Goal: Task Accomplishment & Management: Manage account settings

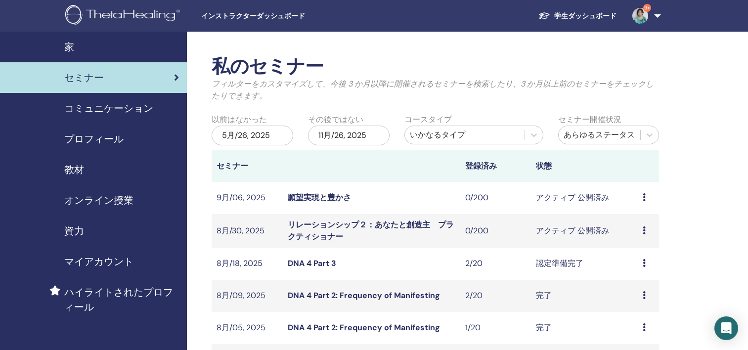
scroll to position [148, 0]
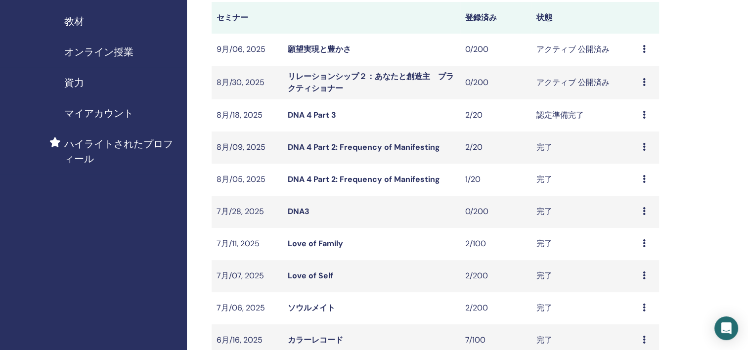
click at [344, 51] on link "願望実現と豊かさ" at bounding box center [319, 49] width 63 height 10
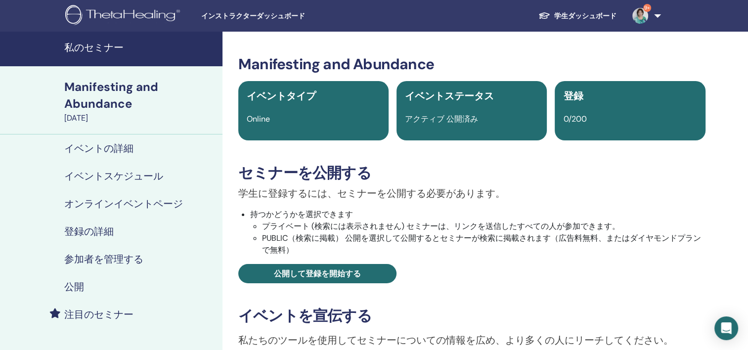
click at [122, 149] on h4 "イベントの詳細" at bounding box center [98, 148] width 69 height 12
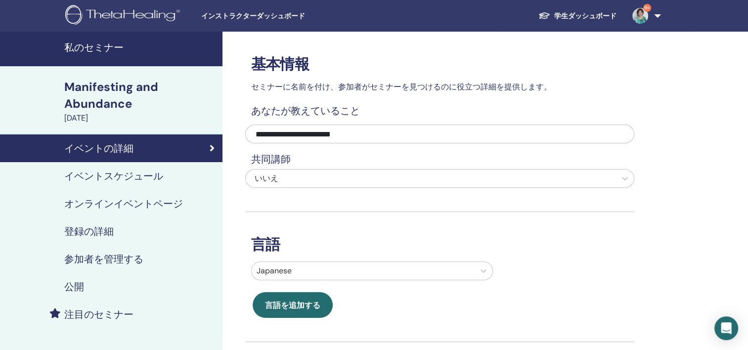
click at [77, 231] on h4 "登録の詳細" at bounding box center [88, 231] width 49 height 12
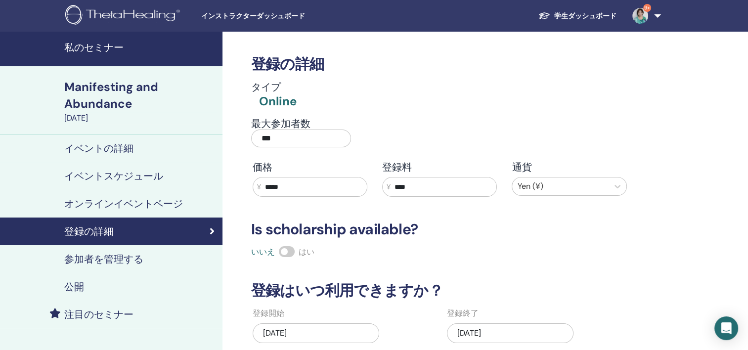
click at [129, 198] on h4 "オンラインイベントページ" at bounding box center [123, 204] width 119 height 12
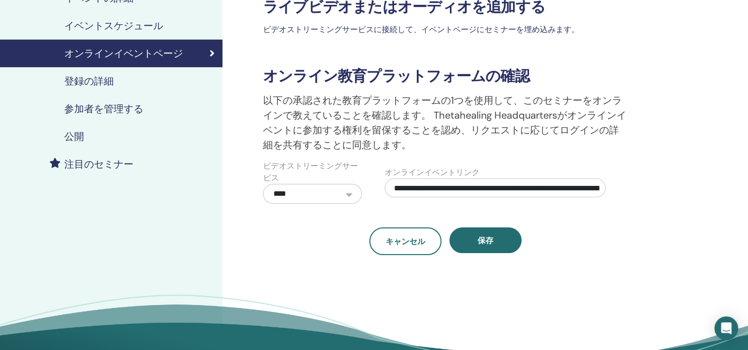
scroll to position [148, 0]
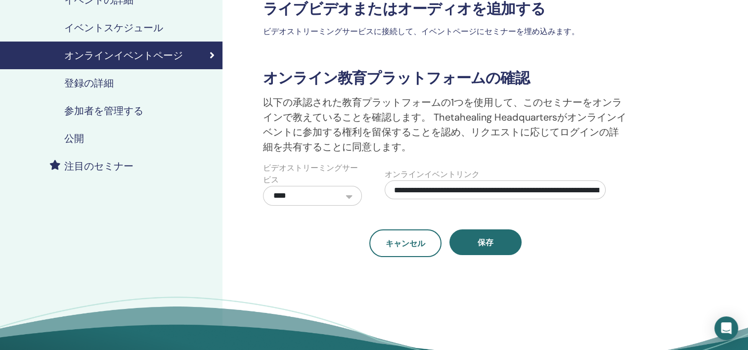
click at [79, 138] on h4 "公開" at bounding box center [74, 138] width 20 height 12
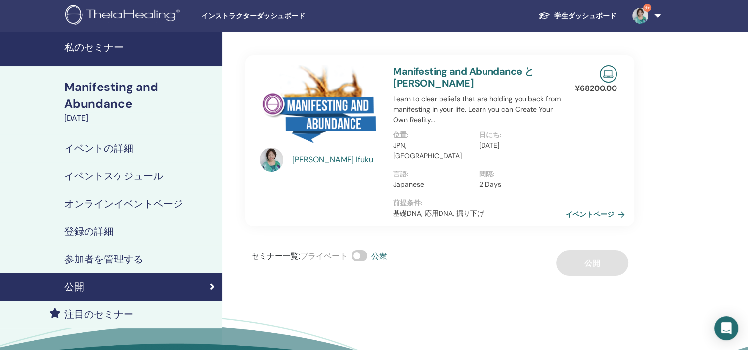
click at [102, 149] on h4 "イベントの詳細" at bounding box center [98, 148] width 69 height 12
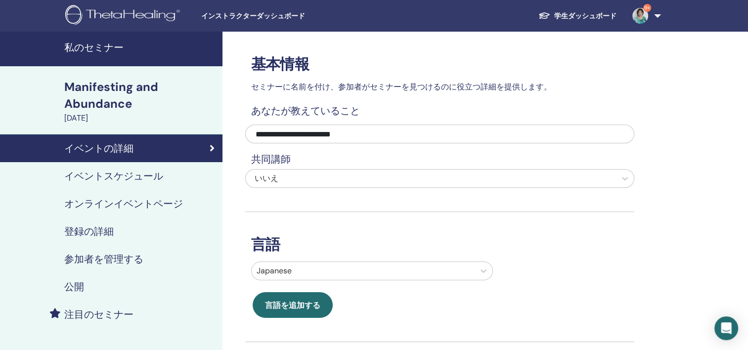
click at [595, 10] on link "学生ダッシュボード" at bounding box center [577, 16] width 94 height 18
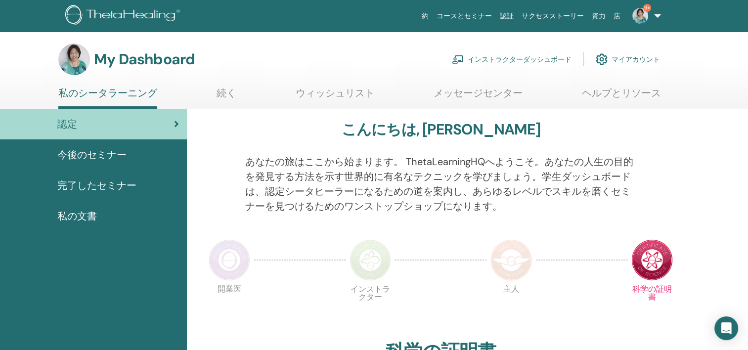
click at [528, 57] on link "インストラクターダッシュボード" at bounding box center [512, 59] width 120 height 22
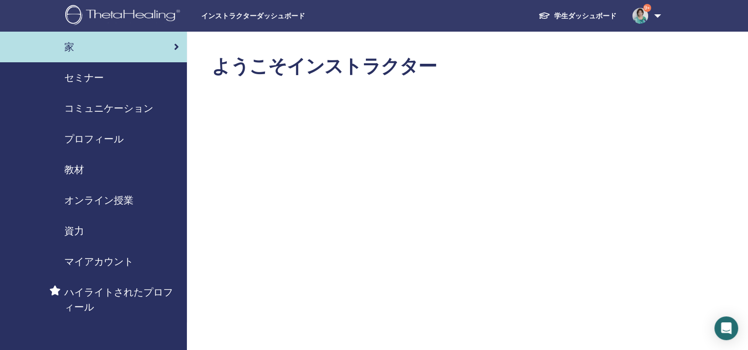
click at [80, 85] on link "セミナー" at bounding box center [93, 77] width 187 height 31
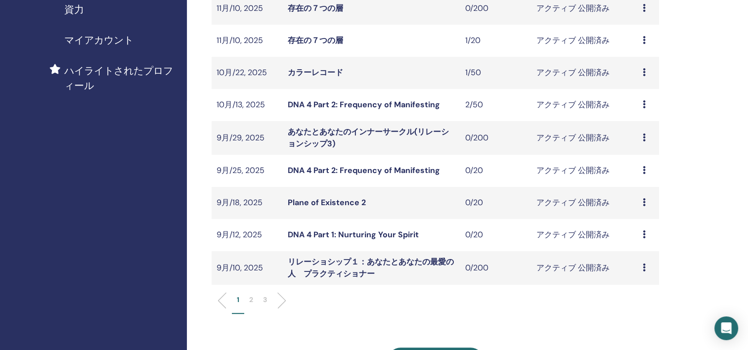
scroll to position [247, 0]
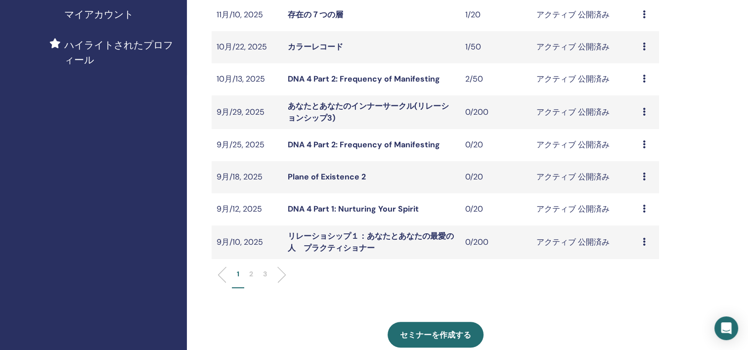
click at [251, 275] on p "2" at bounding box center [251, 274] width 4 height 10
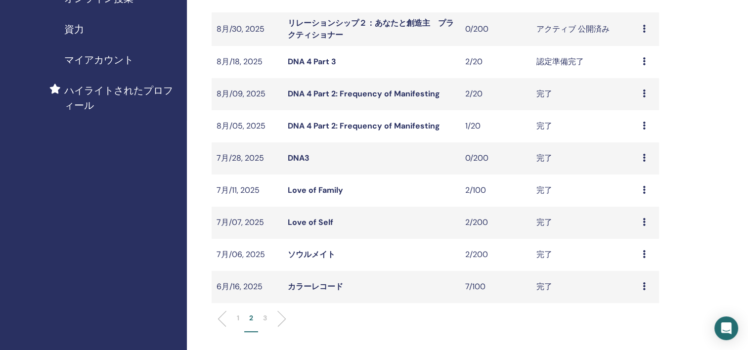
scroll to position [148, 0]
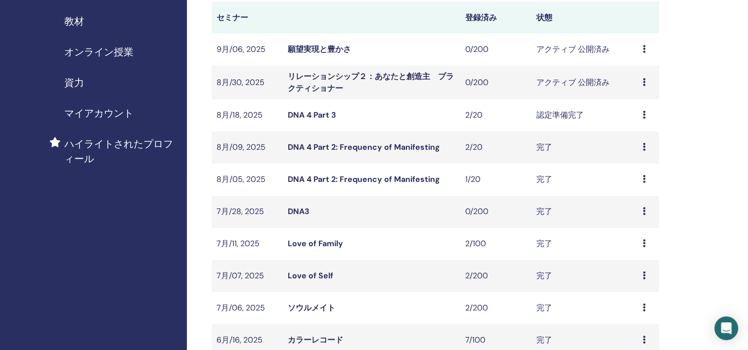
click at [649, 53] on div "プレビュー 編集 出席者 キャンセル" at bounding box center [648, 49] width 11 height 12
click at [632, 54] on li "プレビュー" at bounding box center [642, 60] width 55 height 15
click at [311, 47] on link "願望実現と豊かさ" at bounding box center [319, 49] width 63 height 10
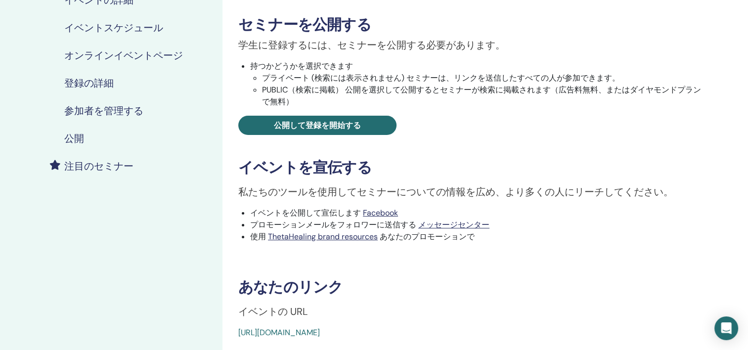
scroll to position [198, 0]
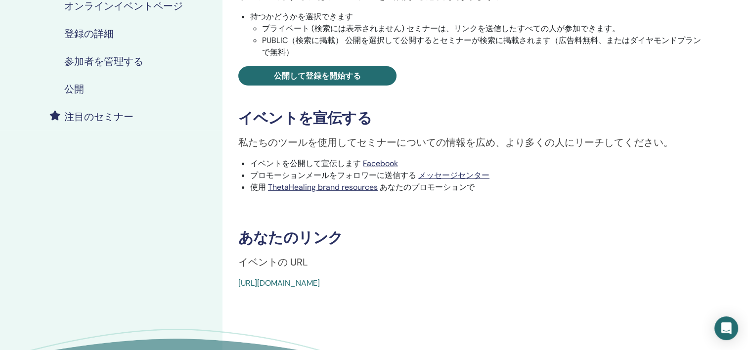
click at [320, 282] on link "[URL][DOMAIN_NAME]" at bounding box center [279, 283] width 82 height 10
drag, startPoint x: 490, startPoint y: 281, endPoint x: 237, endPoint y: 287, distance: 253.1
click at [237, 287] on div "Manifesting and Abundance イベントタイプ Online イベントステータス アクティブ 公開済み 登録 0/200 セミナーを公開す…" at bounding box center [471, 74] width 487 height 432
copy link "[URL][DOMAIN_NAME]"
